Goal: Information Seeking & Learning: Learn about a topic

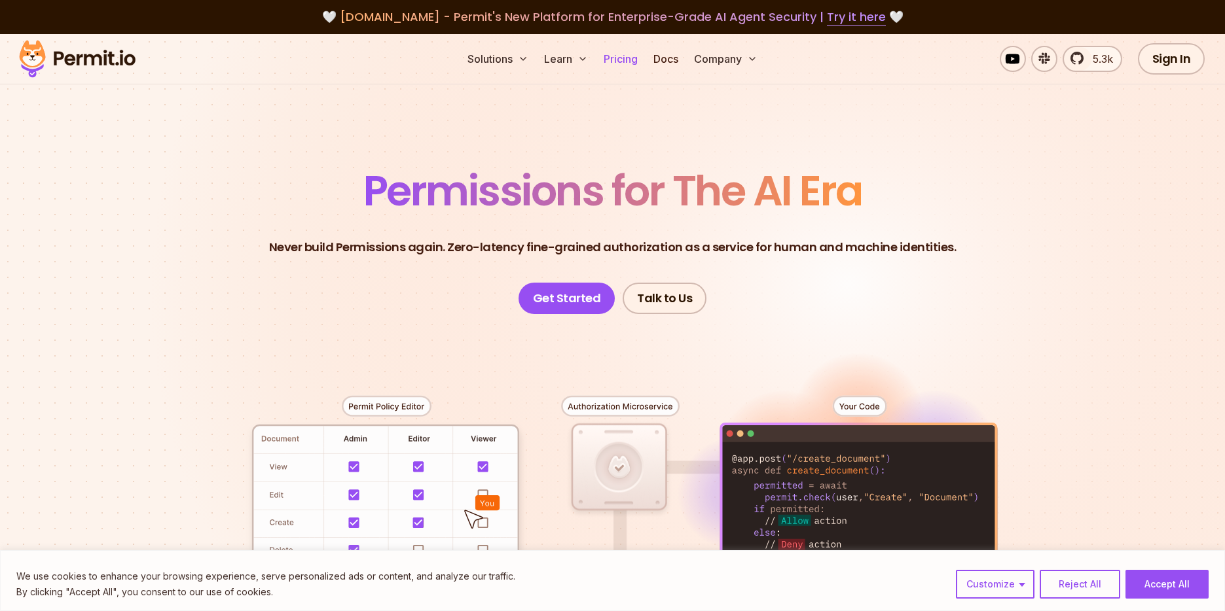
click at [635, 60] on link "Pricing" at bounding box center [620, 59] width 45 height 26
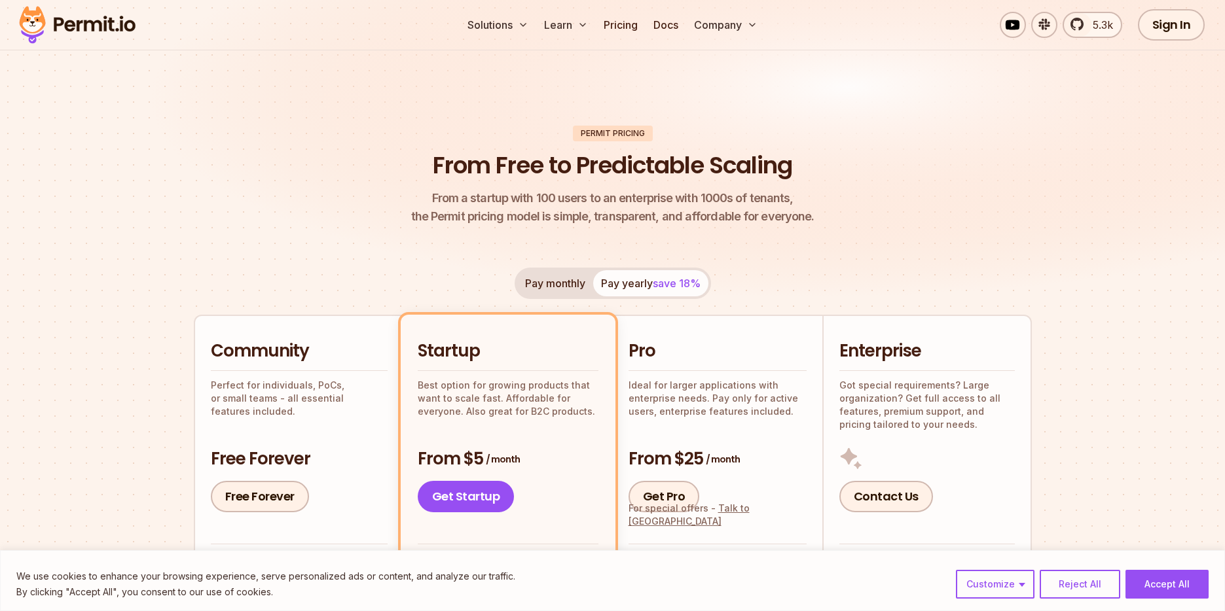
scroll to position [63, 0]
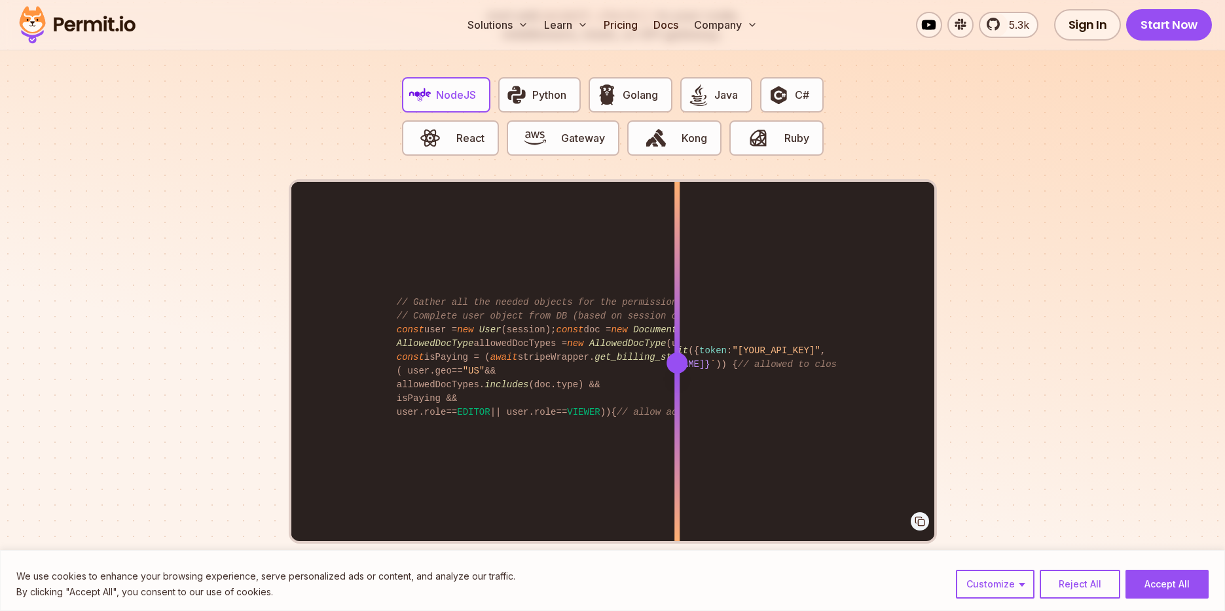
scroll to position [2557, 0]
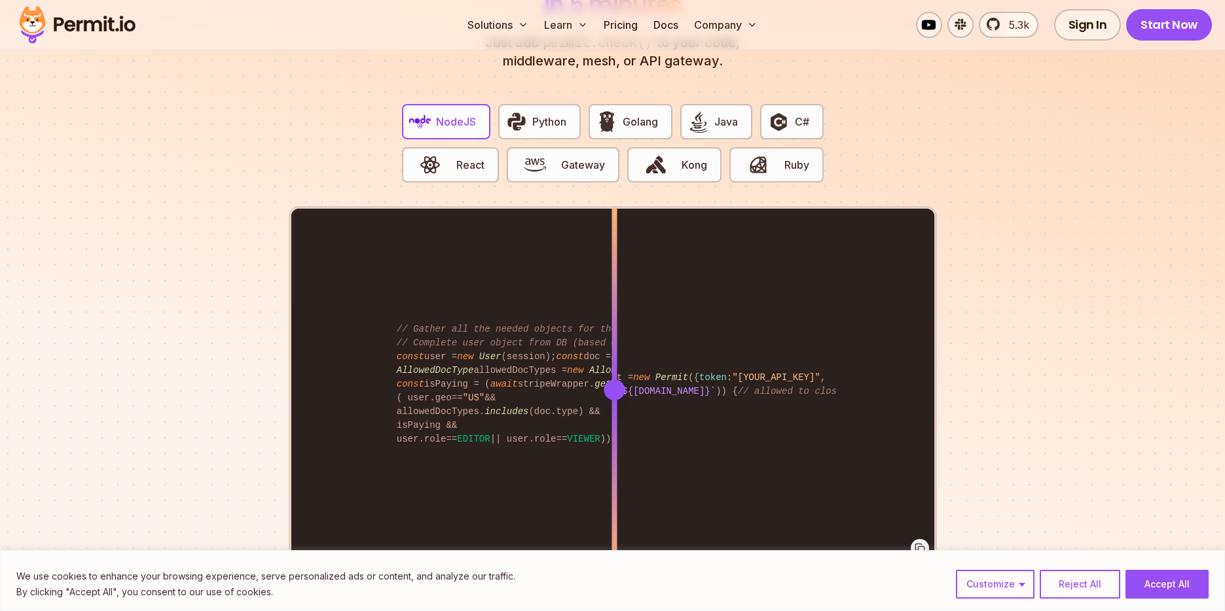
drag, startPoint x: 671, startPoint y: 384, endPoint x: 614, endPoint y: 386, distance: 57.0
click at [614, 386] on div "import { Permit } from "permitio" ; const permit = new Permit ({ token : "[YOUR…" at bounding box center [612, 389] width 643 height 361
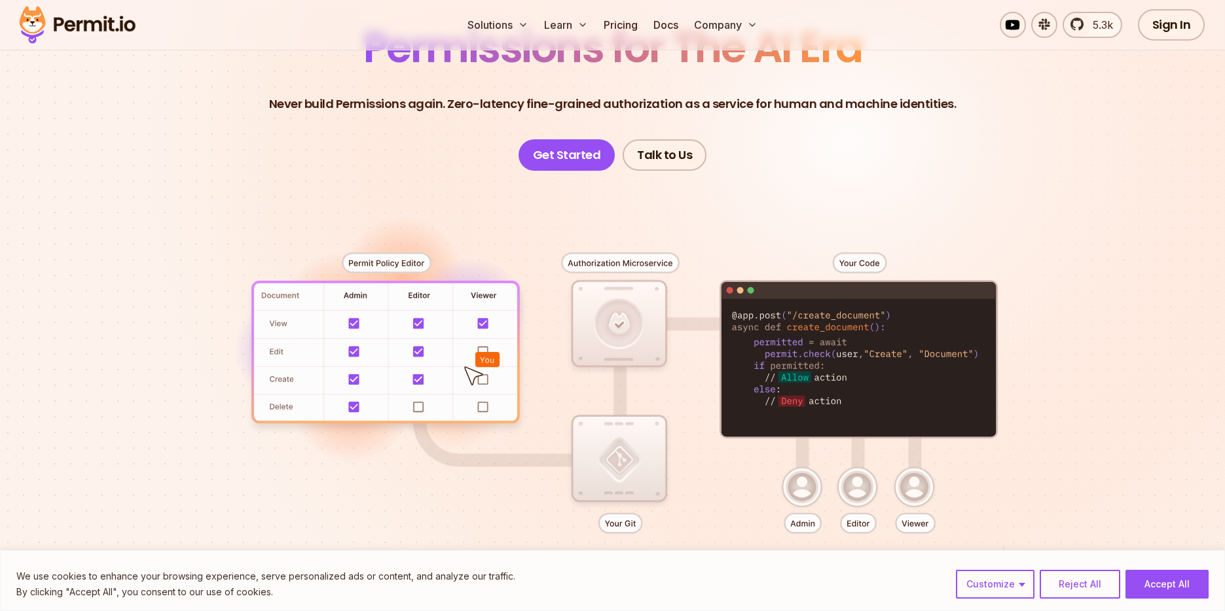
scroll to position [0, 0]
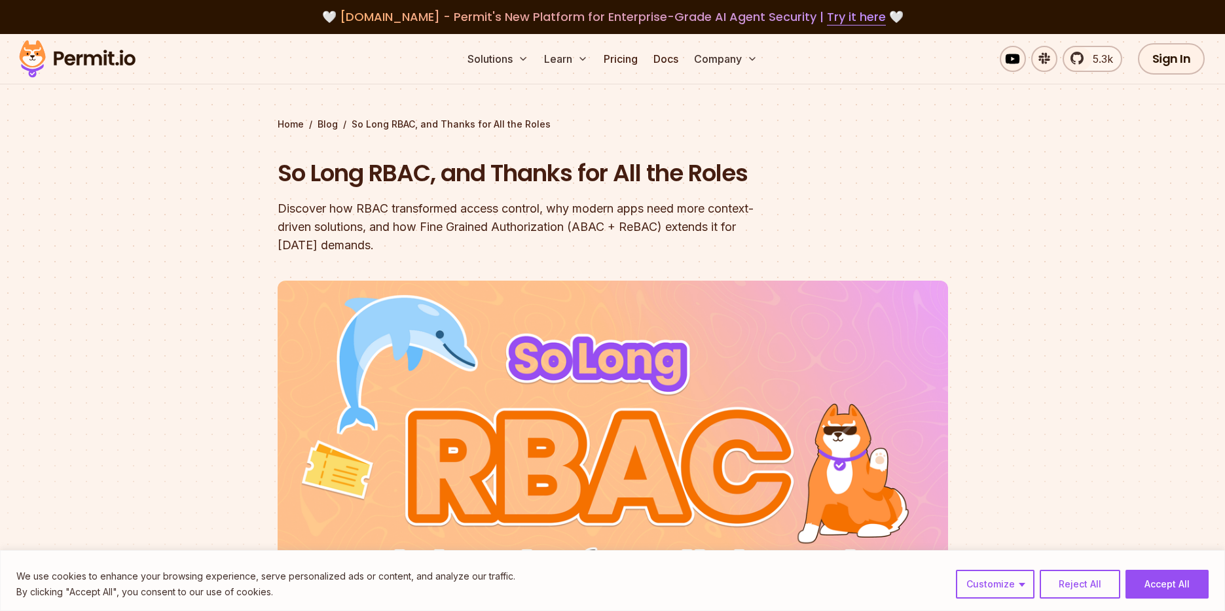
click at [948, 130] on section "Home / Blog / So Long RBAC, and Thanks for All the Roles So Long RBAC, and Than…" at bounding box center [612, 397] width 1225 height 726
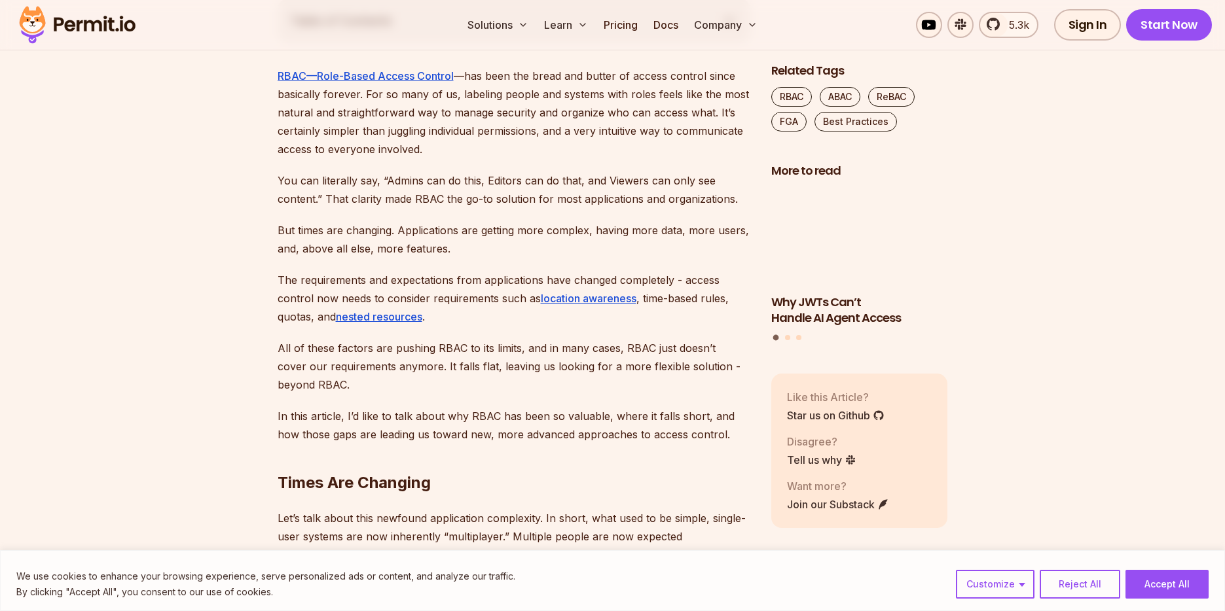
scroll to position [768, 0]
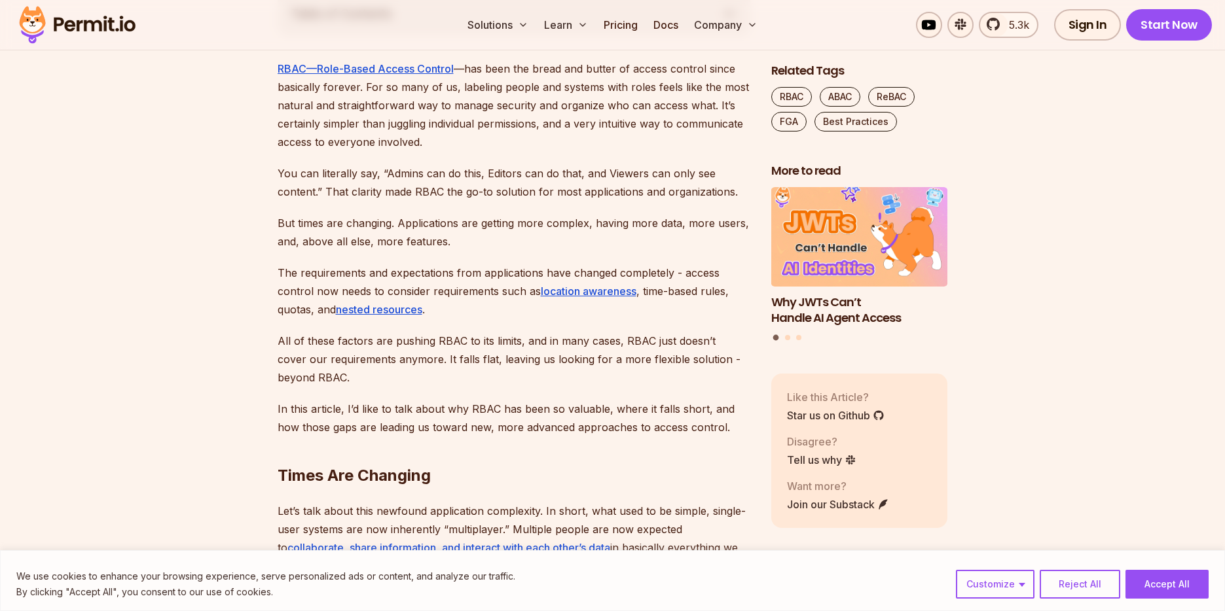
click at [312, 141] on p "RBAC—Role-Based Access Control —has been the bread and butter of access control…" at bounding box center [514, 106] width 473 height 92
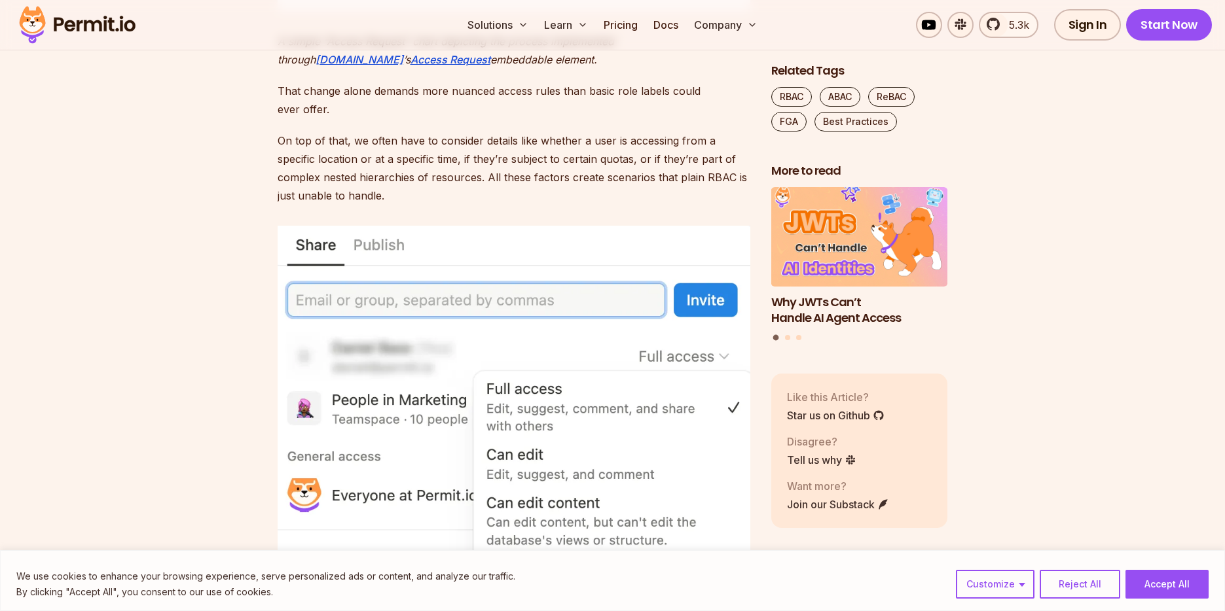
scroll to position [1575, 0]
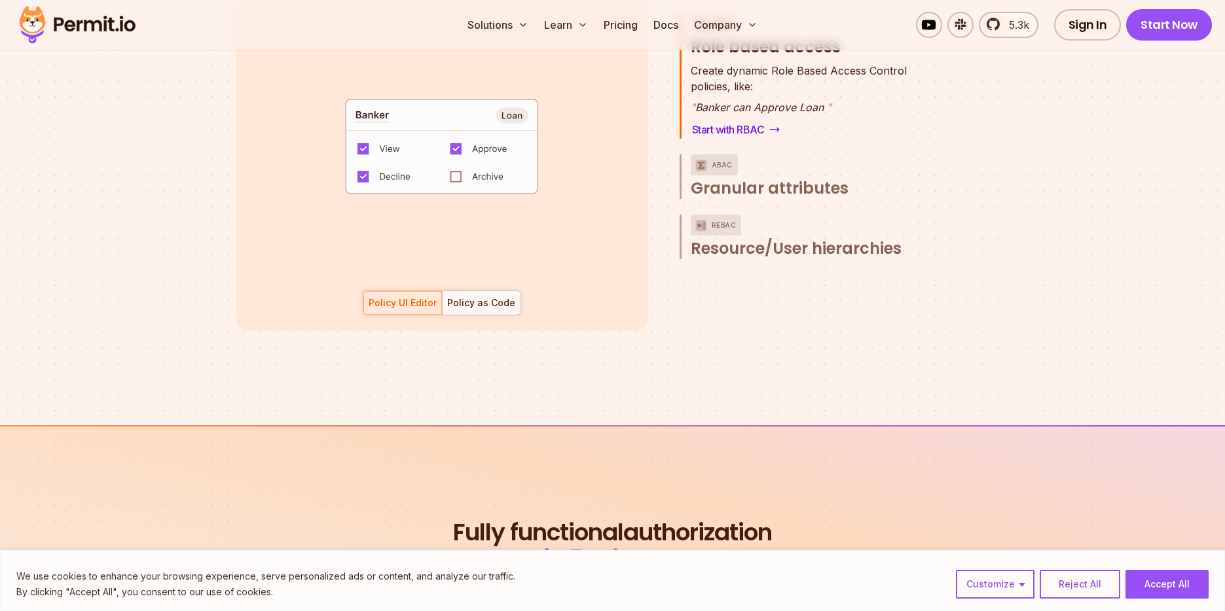
scroll to position [2004, 0]
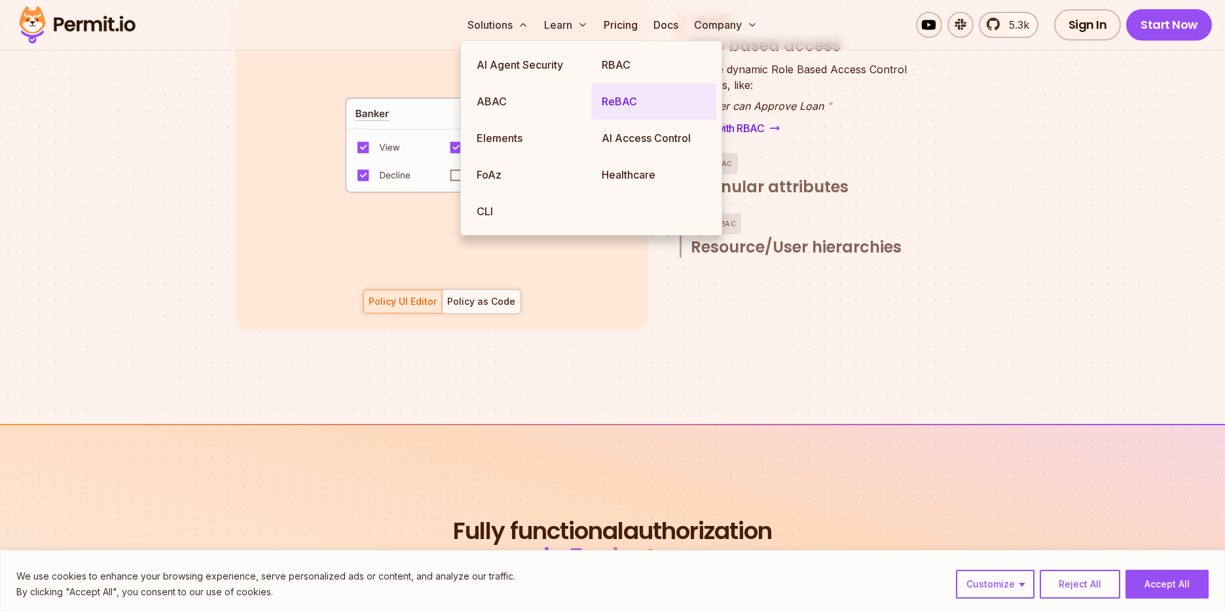
click at [606, 106] on link "ReBAC" at bounding box center [653, 101] width 125 height 37
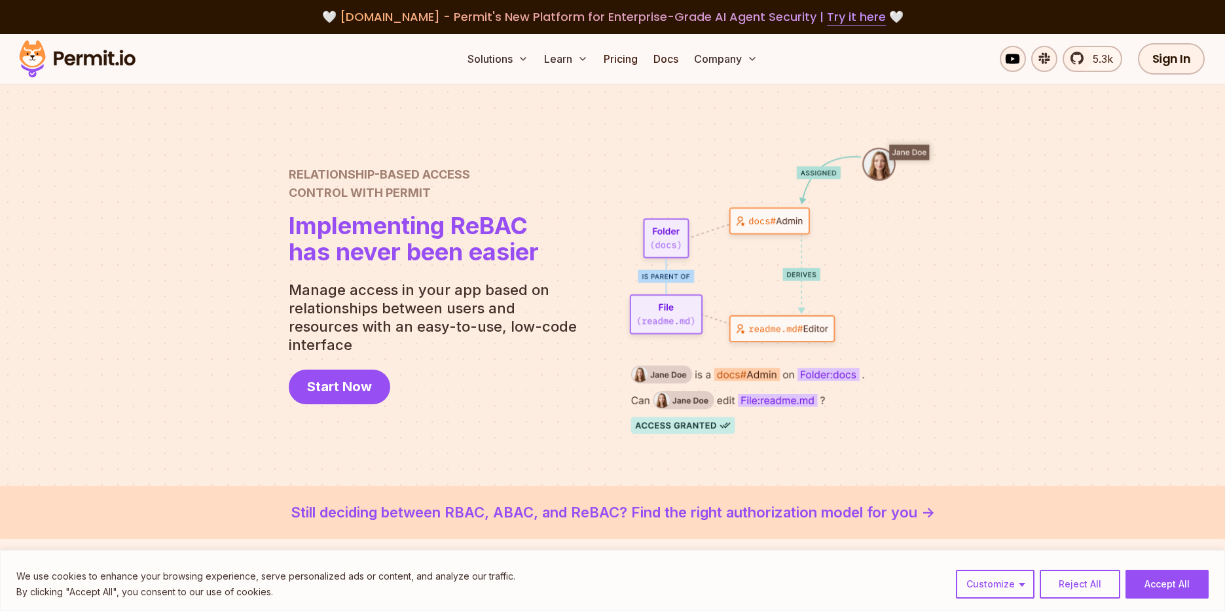
click at [63, 328] on div at bounding box center [612, 285] width 1225 height 402
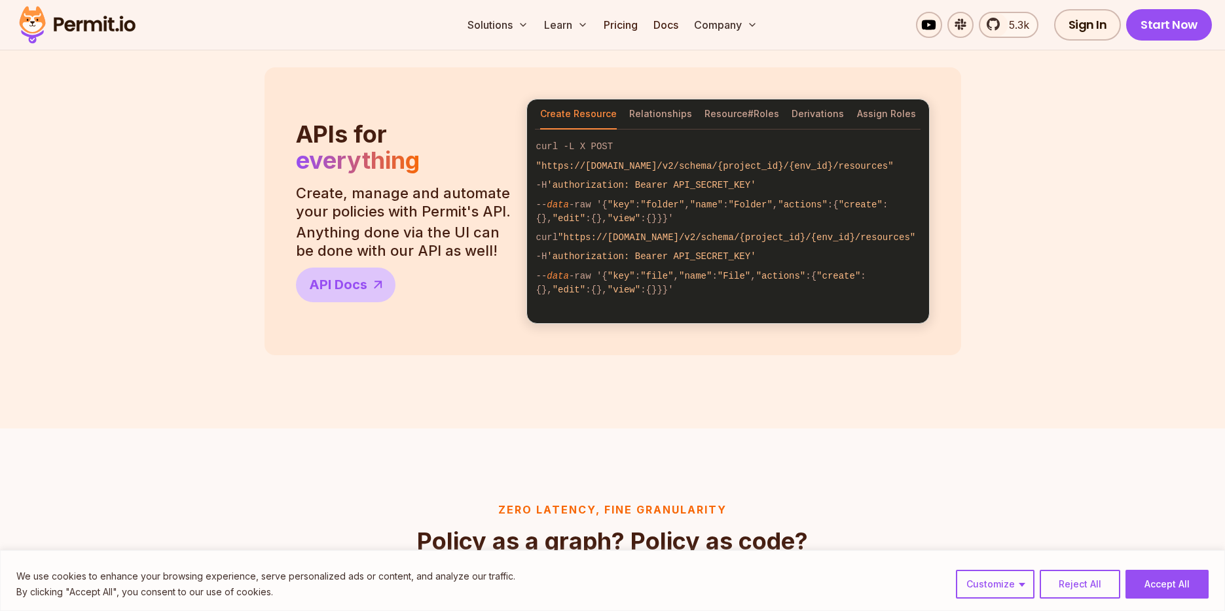
scroll to position [1144, 0]
